Goal: Navigation & Orientation: Find specific page/section

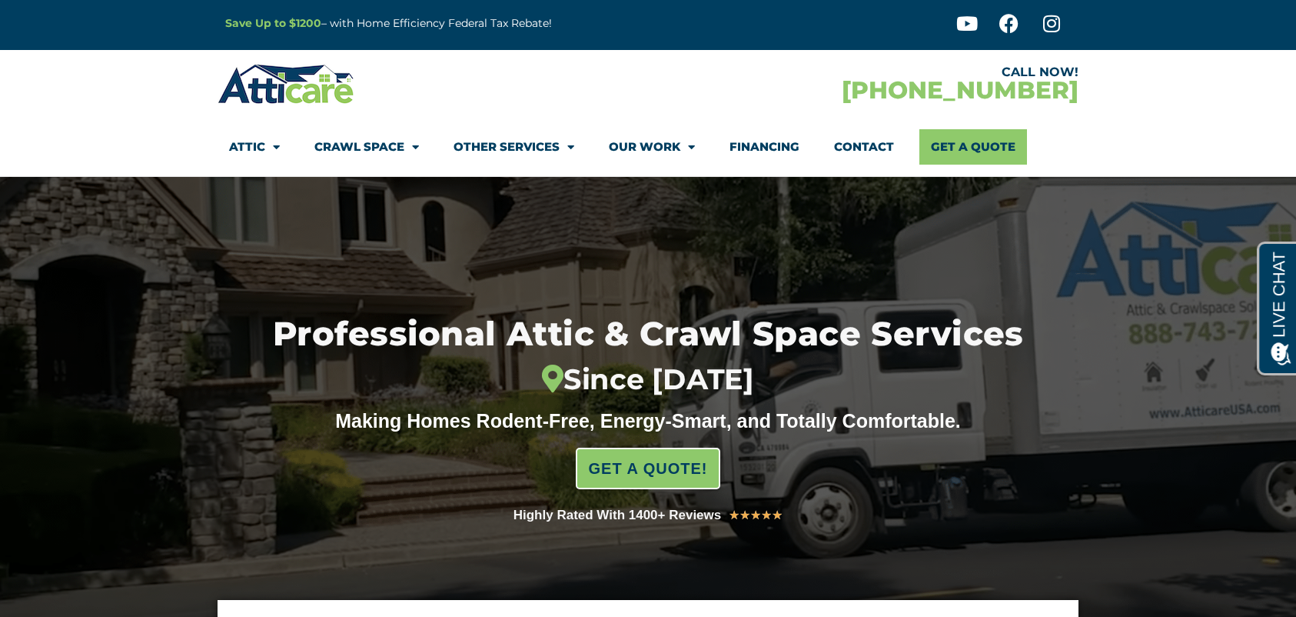
scroll to position [6, 0]
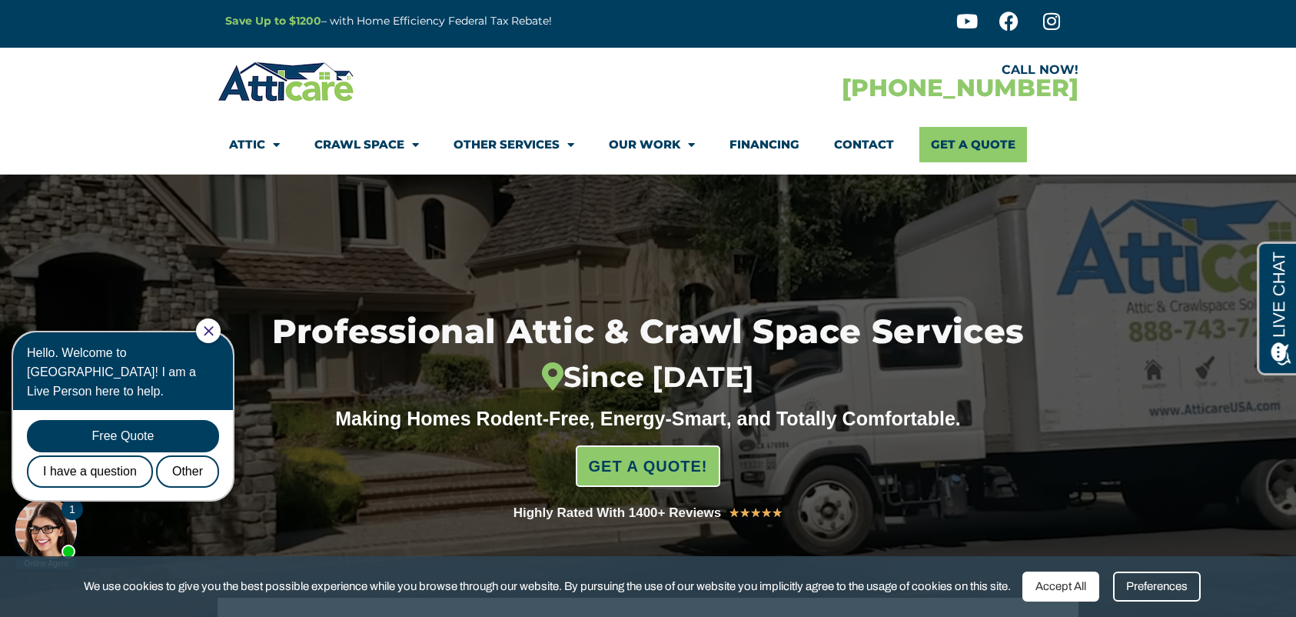
click at [688, 145] on span "Menu" at bounding box center [687, 144] width 15 height 27
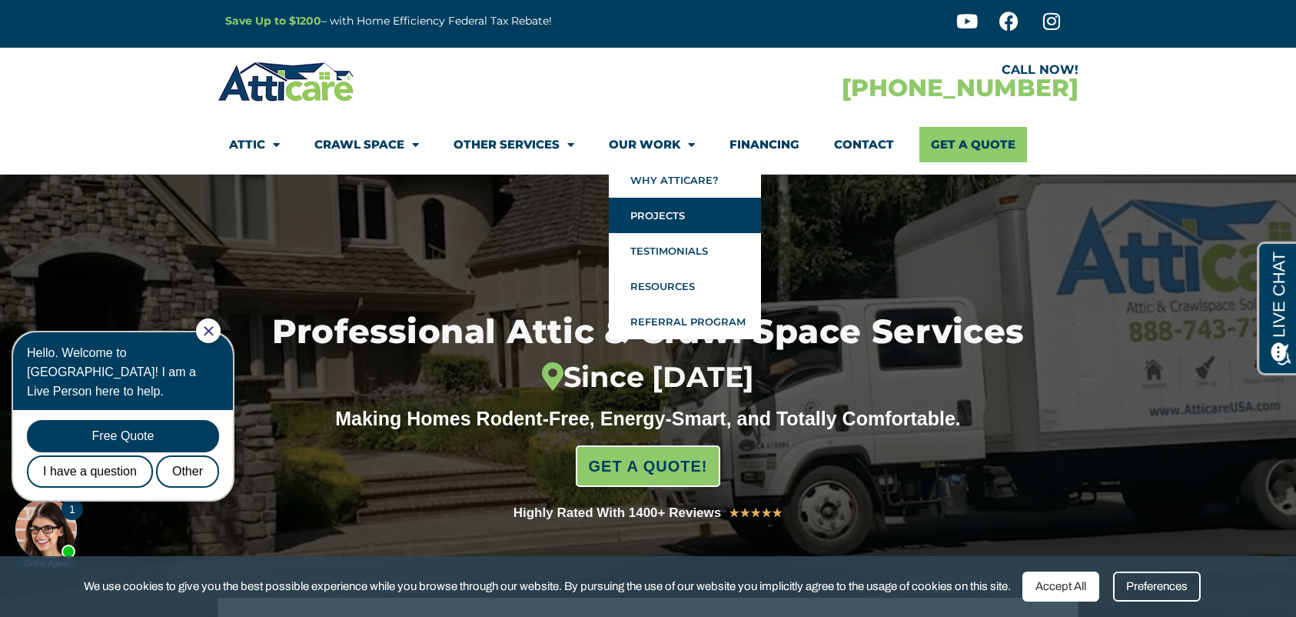
click at [666, 215] on link "Projects" at bounding box center [685, 215] width 152 height 35
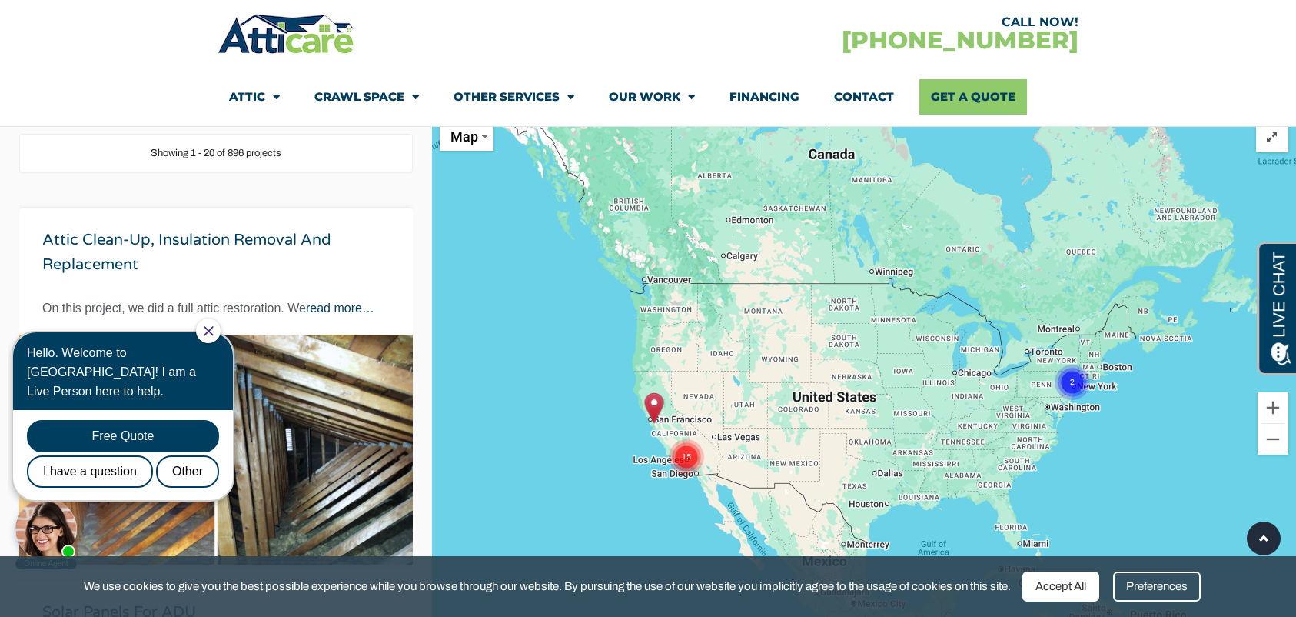
scroll to position [203, 0]
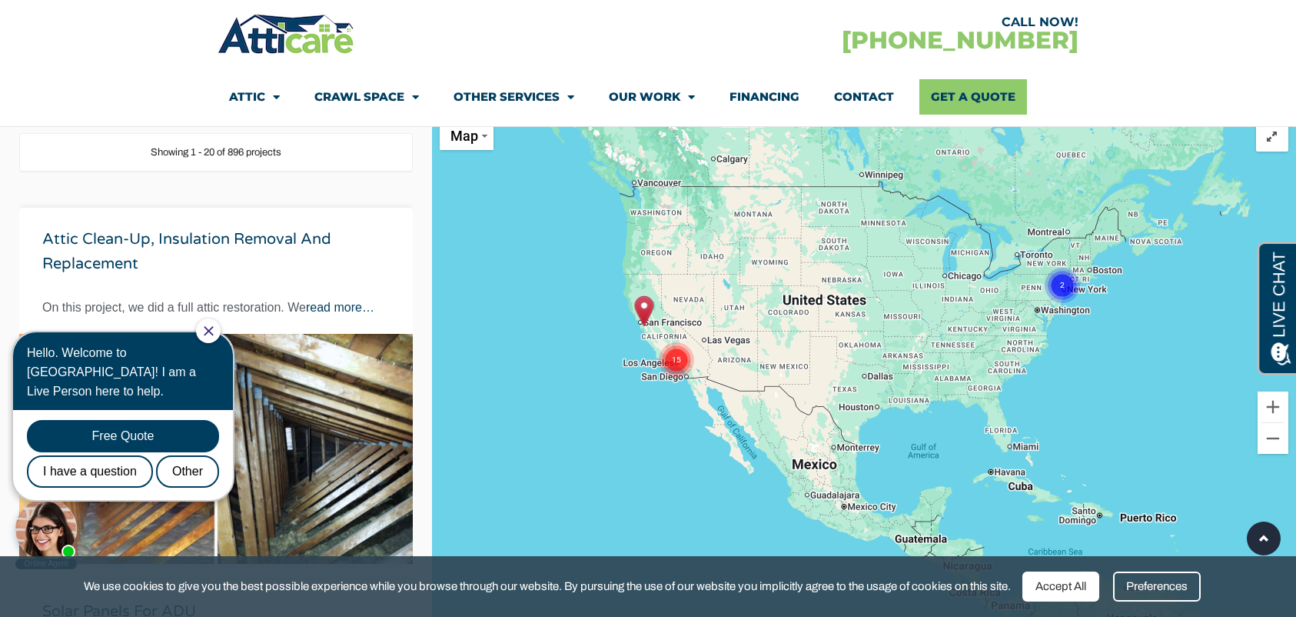
drag, startPoint x: 643, startPoint y: 337, endPoint x: 630, endPoint y: 238, distance: 100.0
click at [633, 235] on div "To activate drag with keyboard, press Alt + Enter. Once in keyboard drag state,…" at bounding box center [864, 422] width 864 height 617
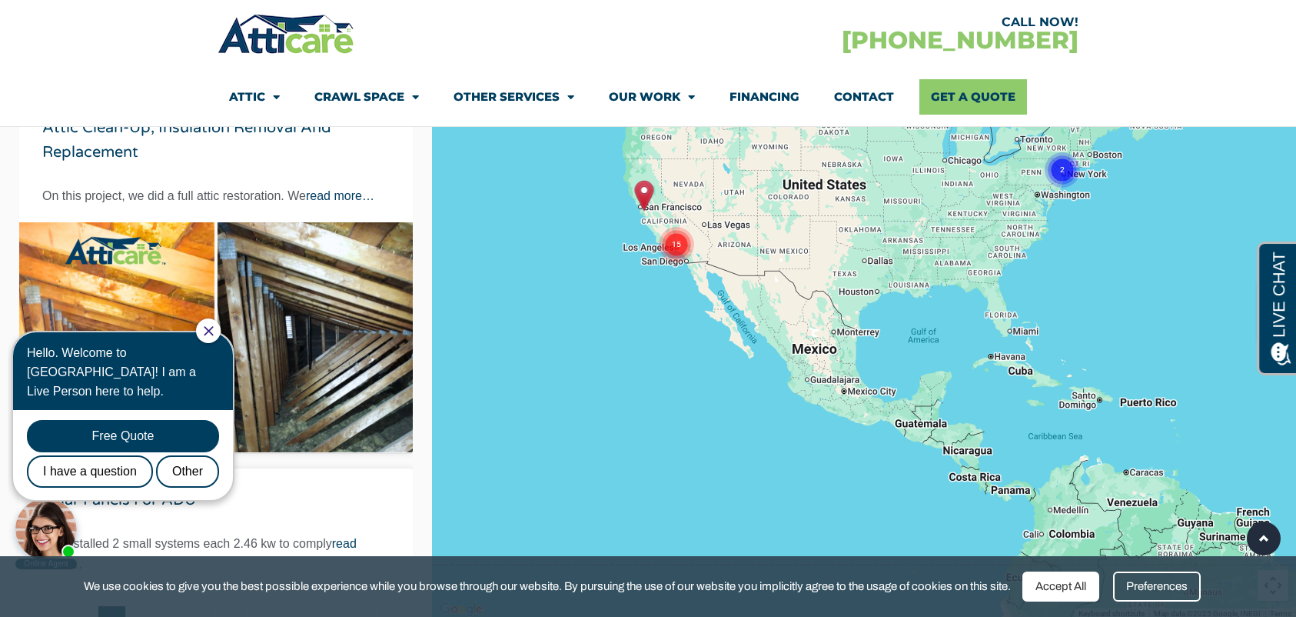
scroll to position [269, 0]
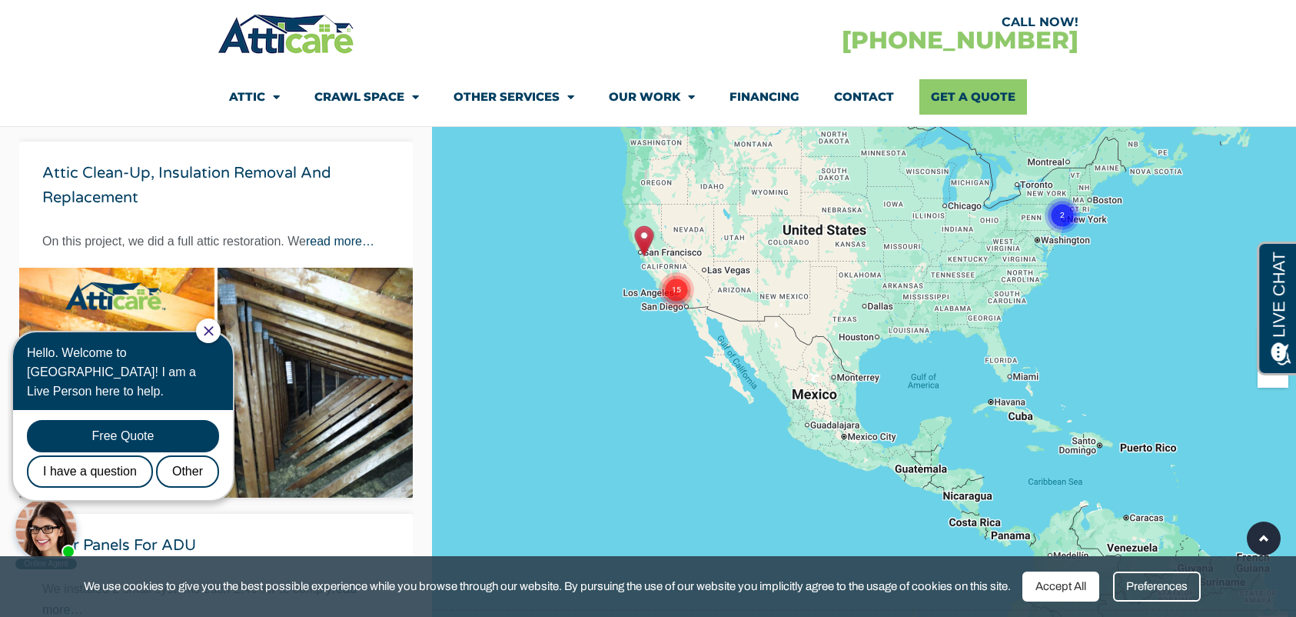
click at [678, 290] on text "15" at bounding box center [676, 289] width 9 height 10
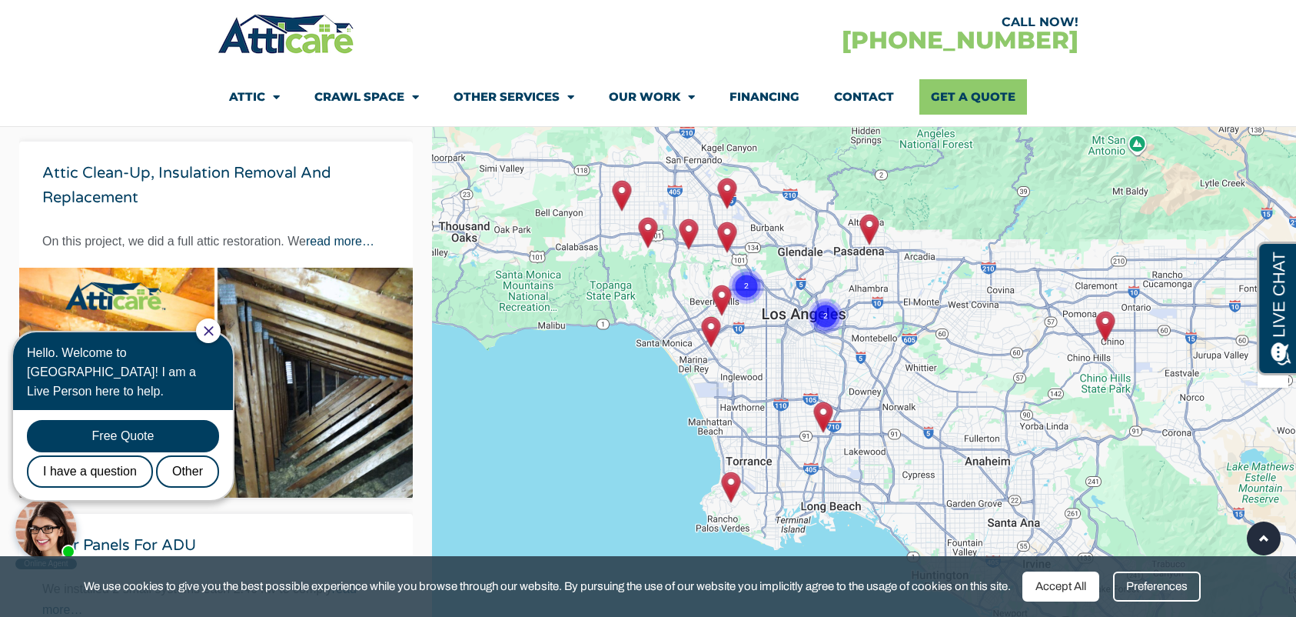
click at [716, 334] on img "Goodman HVAC Installation Culver City, CA" at bounding box center [710, 332] width 19 height 32
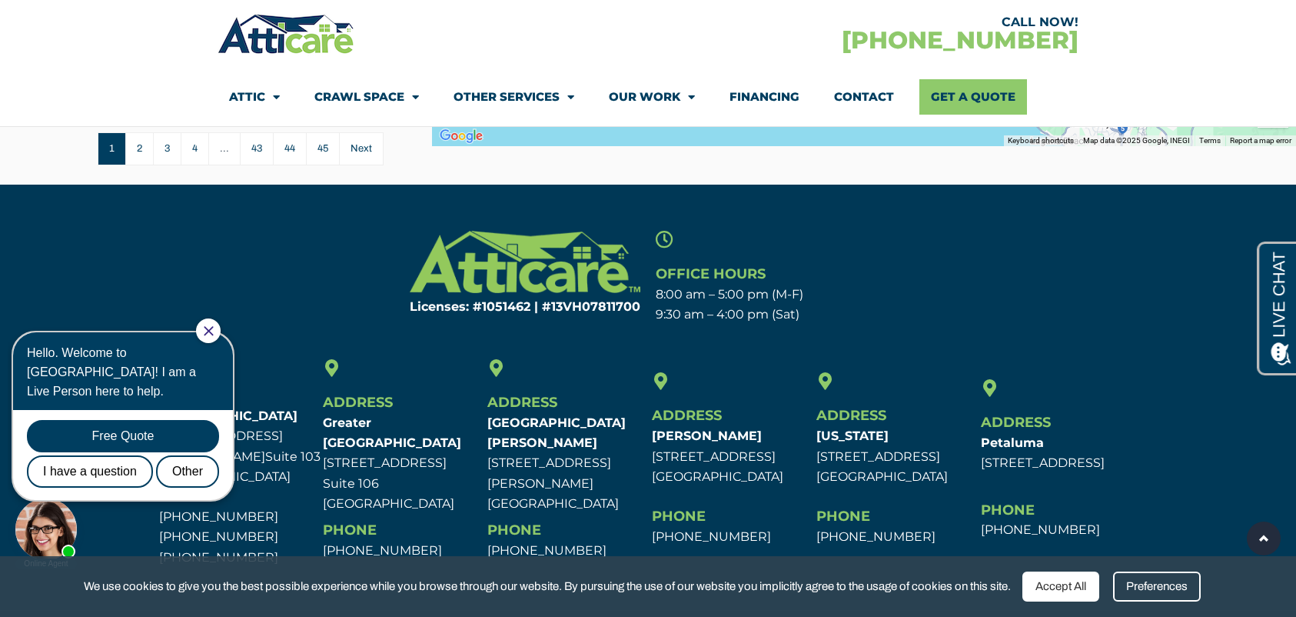
scroll to position [835, 0]
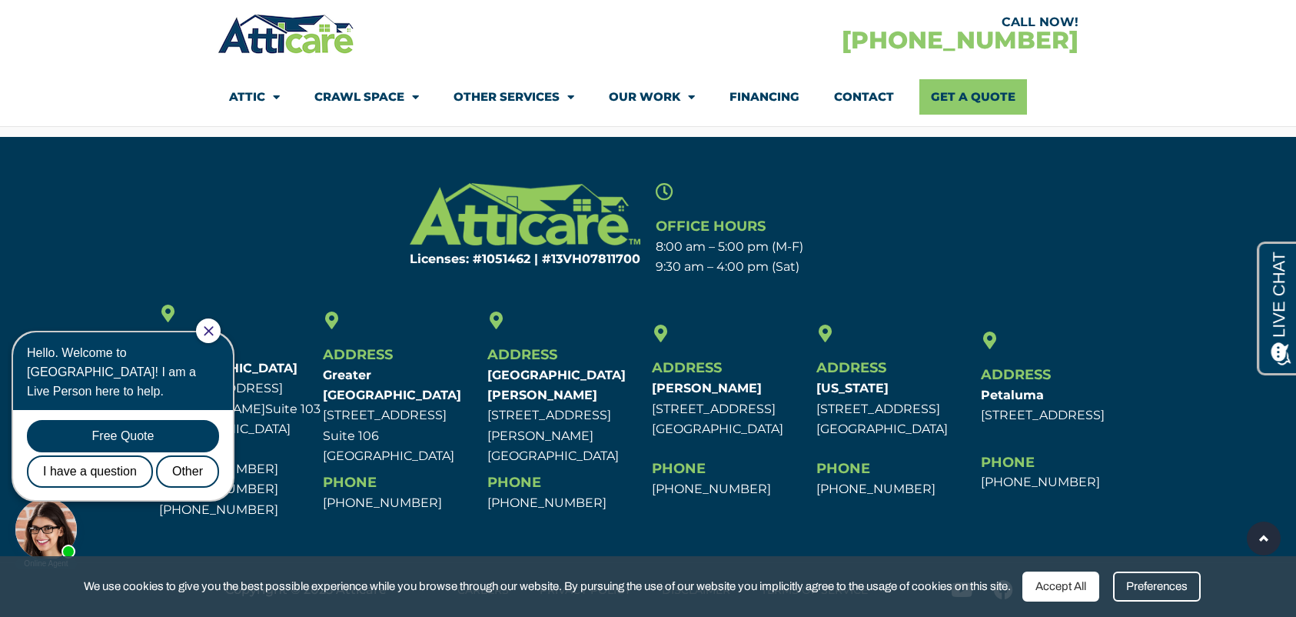
click at [1184, 590] on div "Preferences" at bounding box center [1157, 586] width 88 height 30
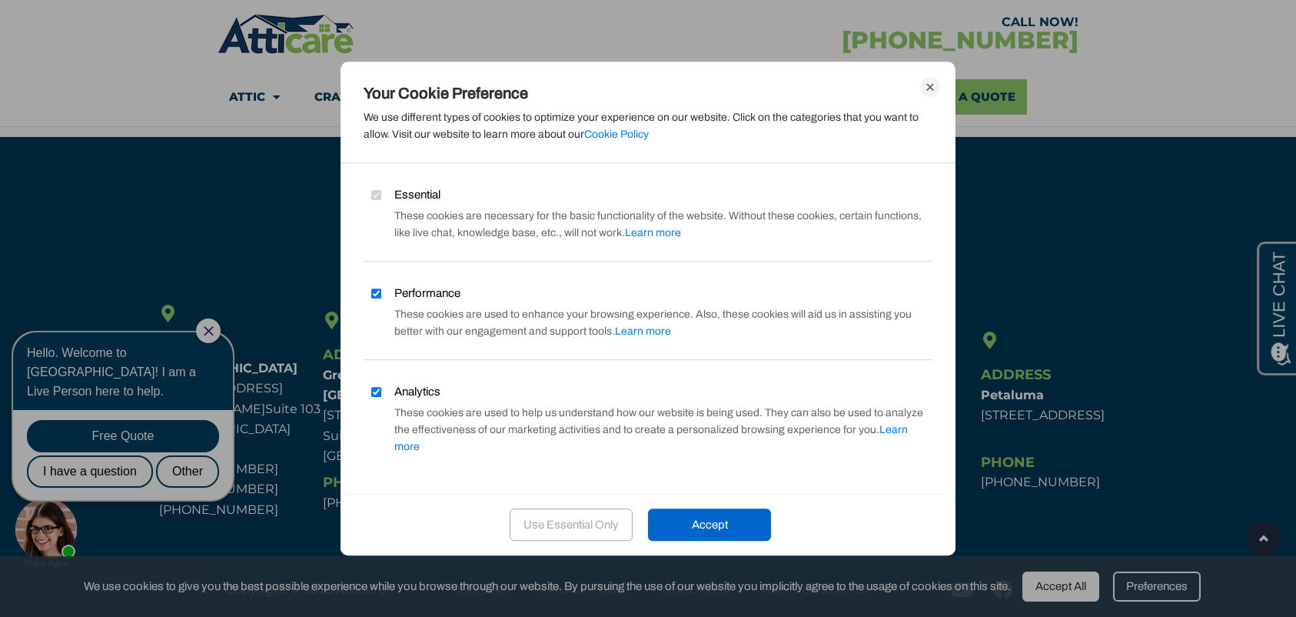
click at [574, 516] on div "Use Essential Only" at bounding box center [571, 524] width 123 height 32
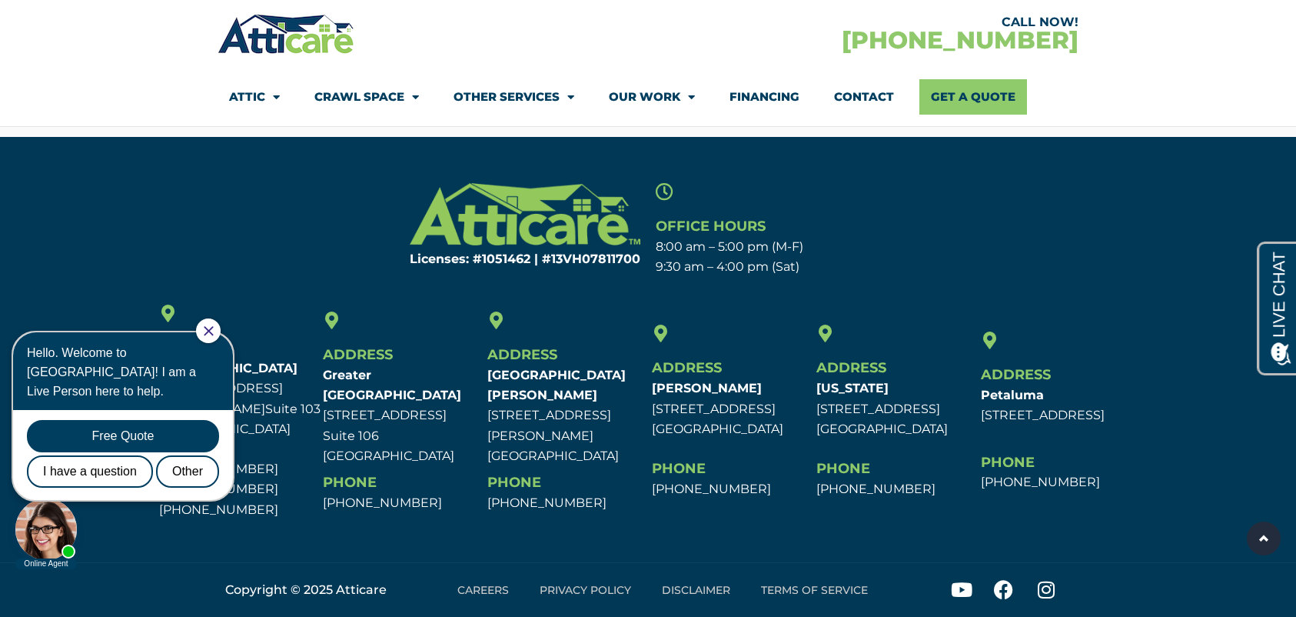
click at [593, 586] on link "Privacy Policy" at bounding box center [585, 589] width 122 height 35
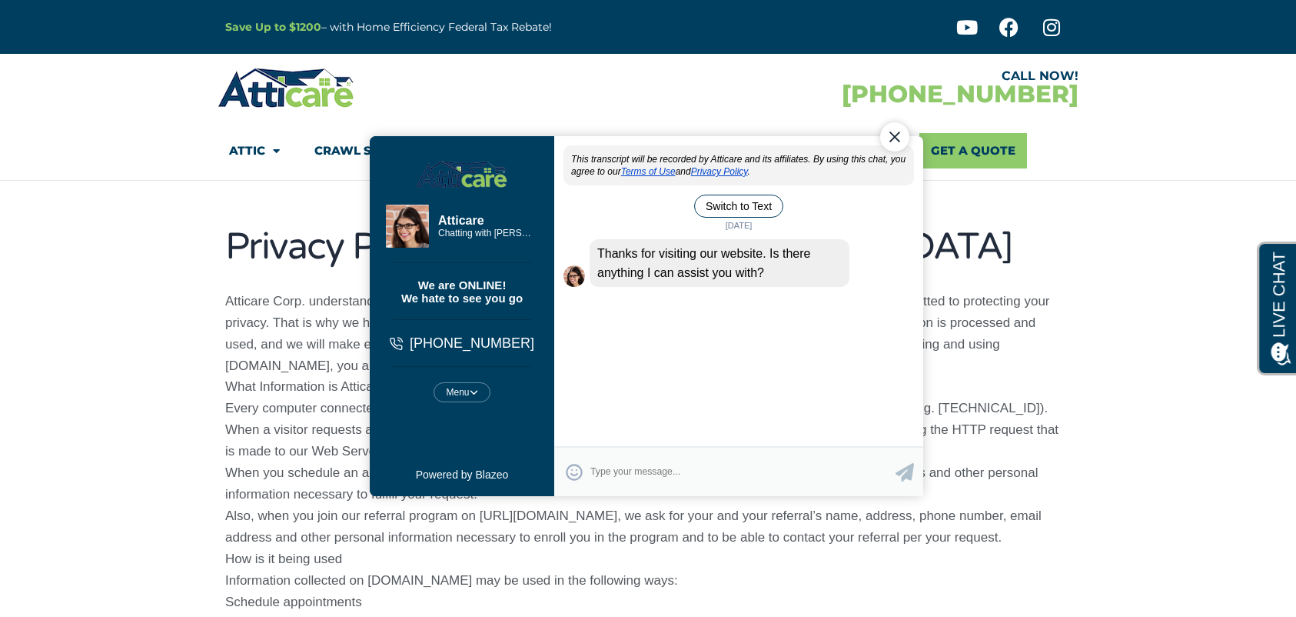
click at [896, 138] on div "Close Chat" at bounding box center [894, 136] width 29 height 29
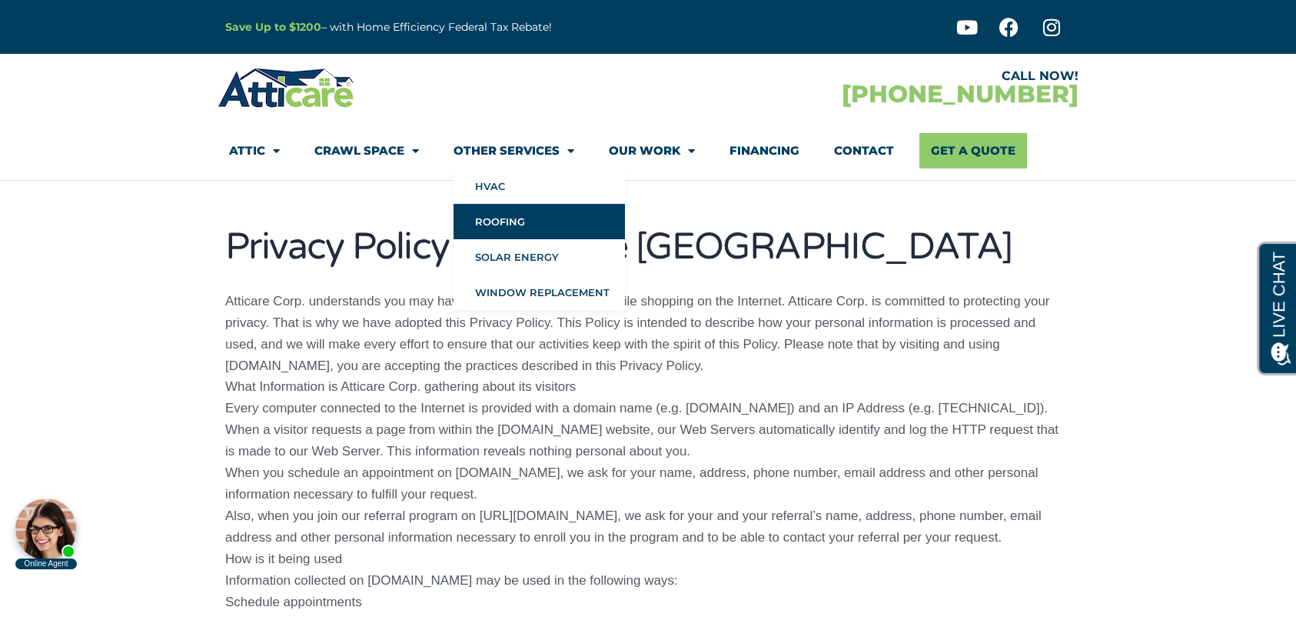
click at [502, 219] on link "Roofing" at bounding box center [539, 221] width 171 height 35
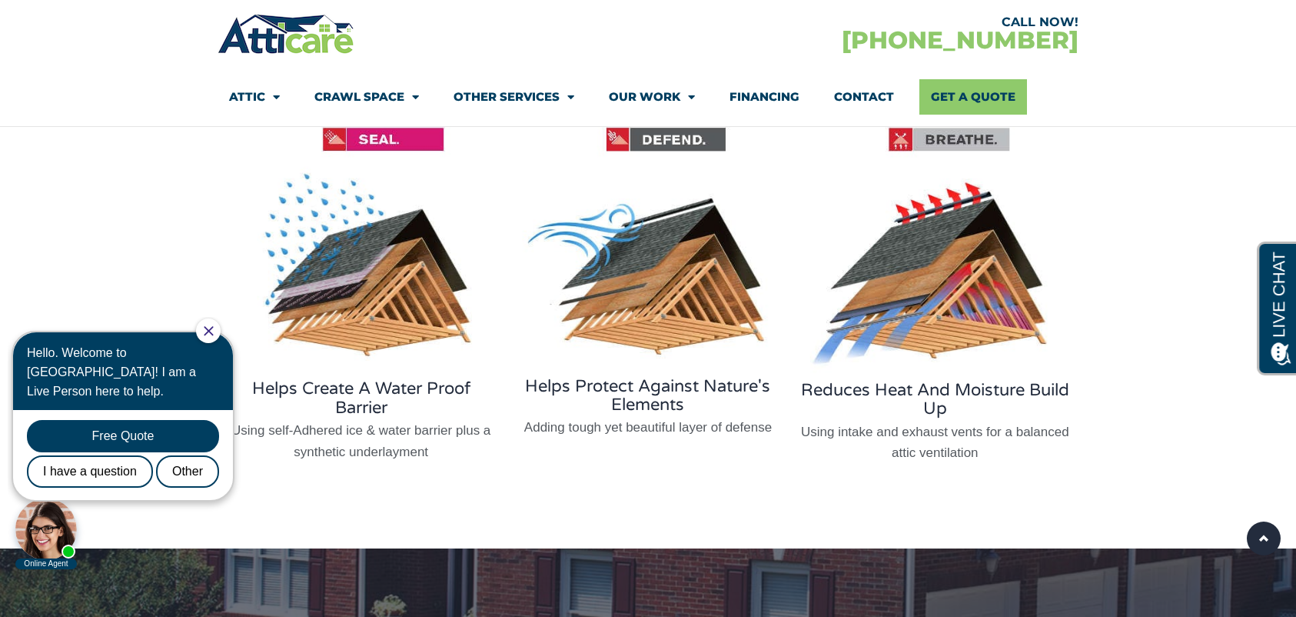
scroll to position [4256, 0]
